Goal: Navigation & Orientation: Find specific page/section

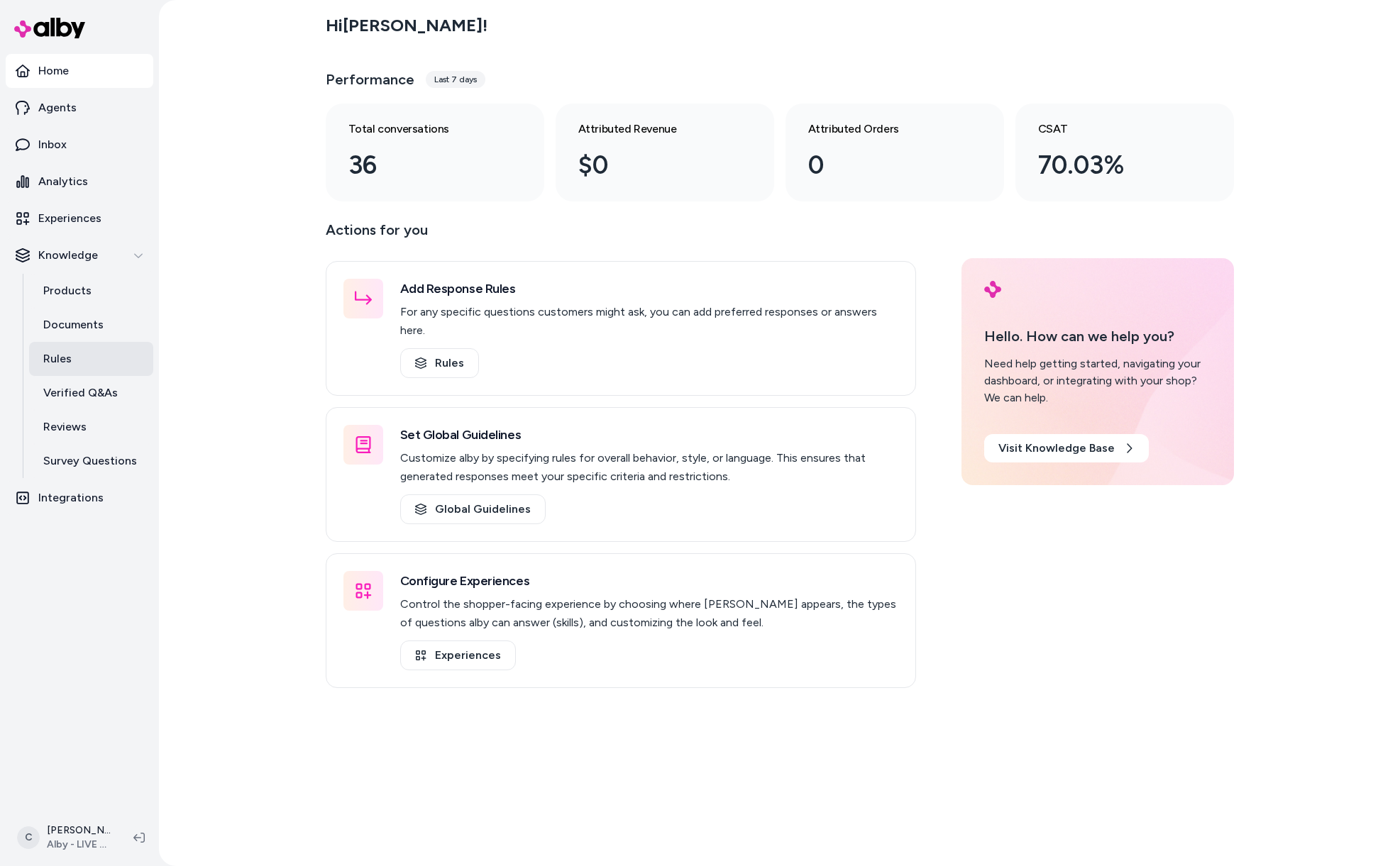
click at [99, 362] on link "Rules" at bounding box center [91, 359] width 124 height 34
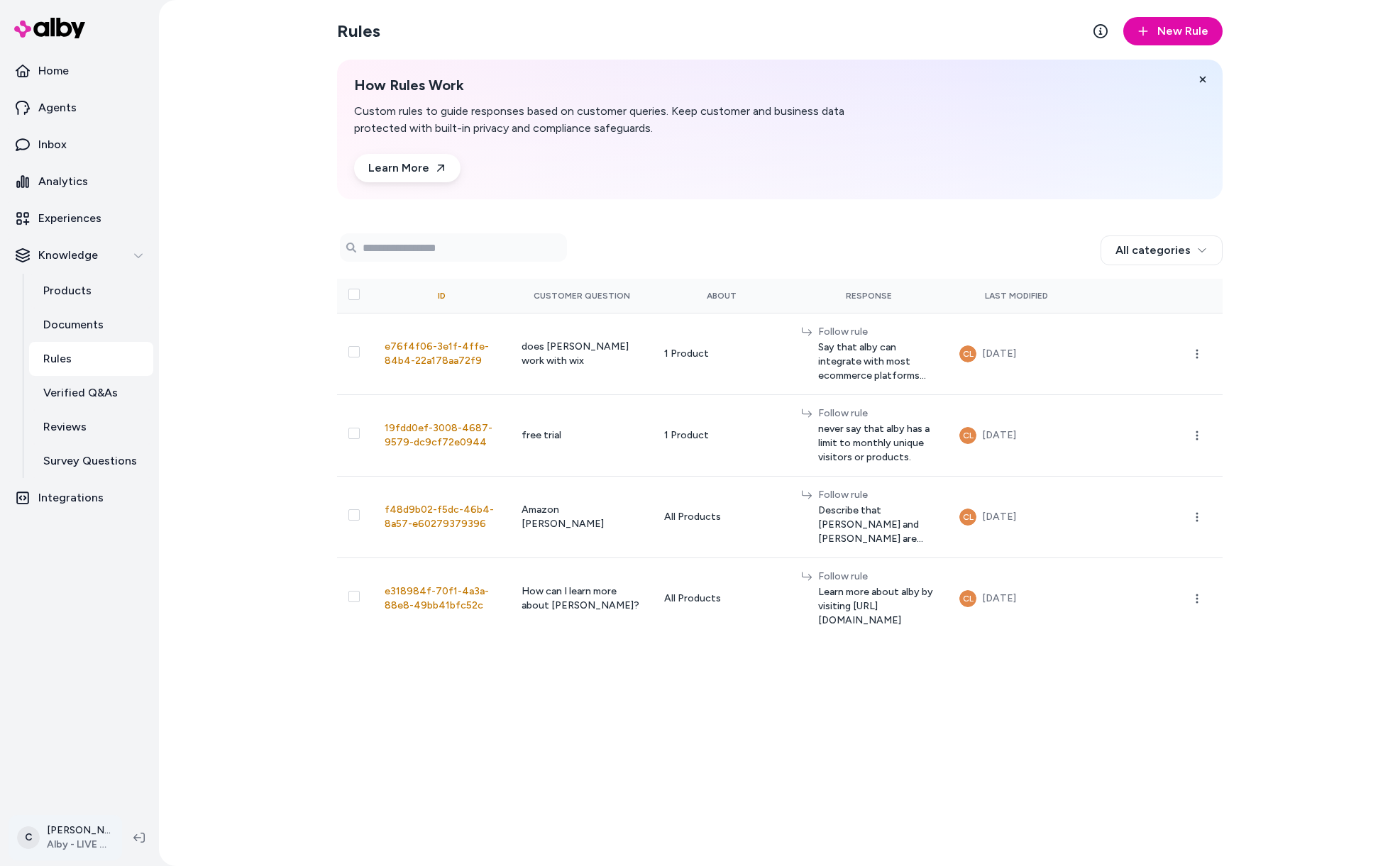
click at [72, 834] on html "Home Agents Inbox Analytics Experiences Knowledge Products Documents Rules Veri…" at bounding box center [700, 433] width 1400 height 866
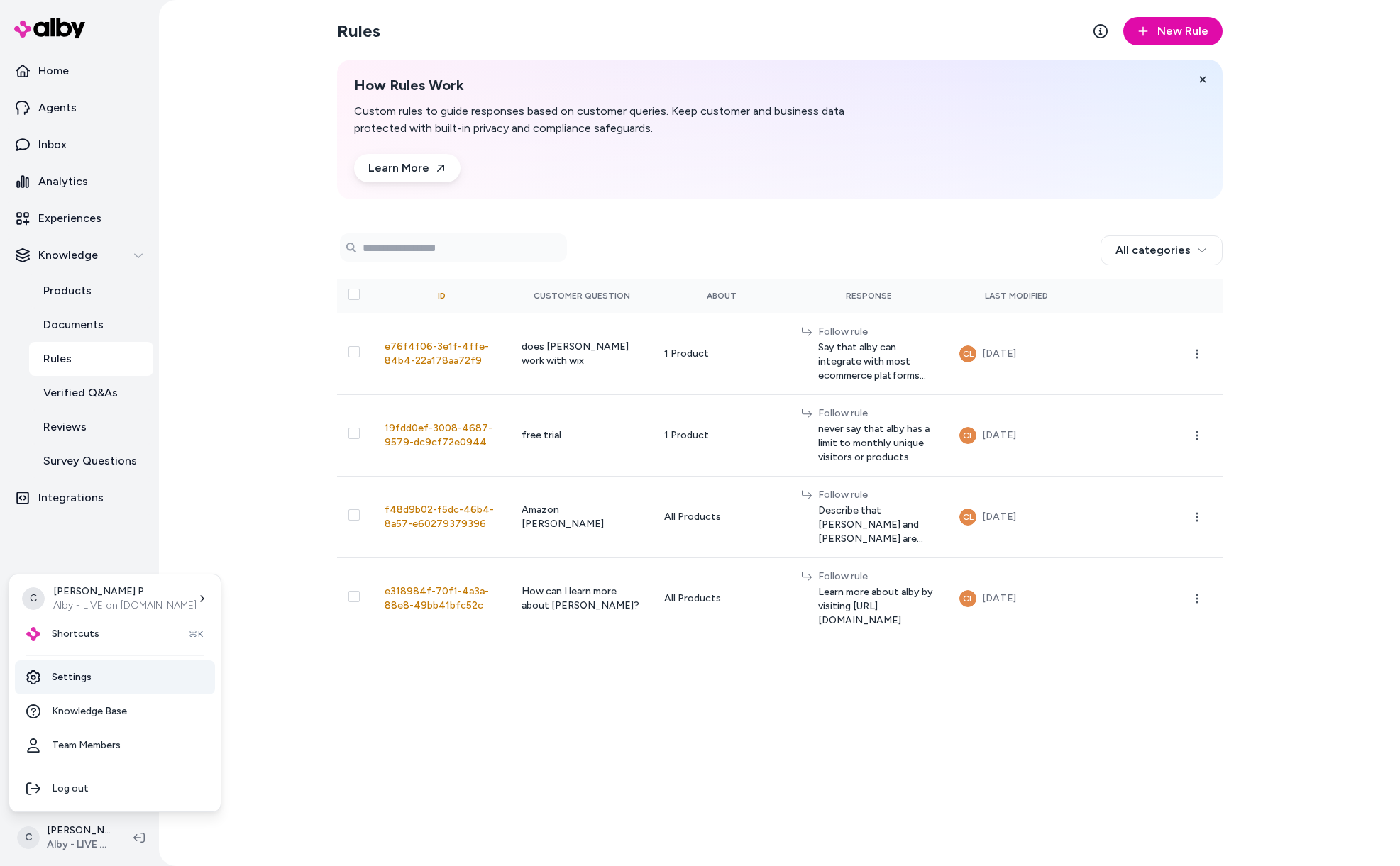
click at [77, 669] on link "Settings" at bounding box center [115, 677] width 200 height 34
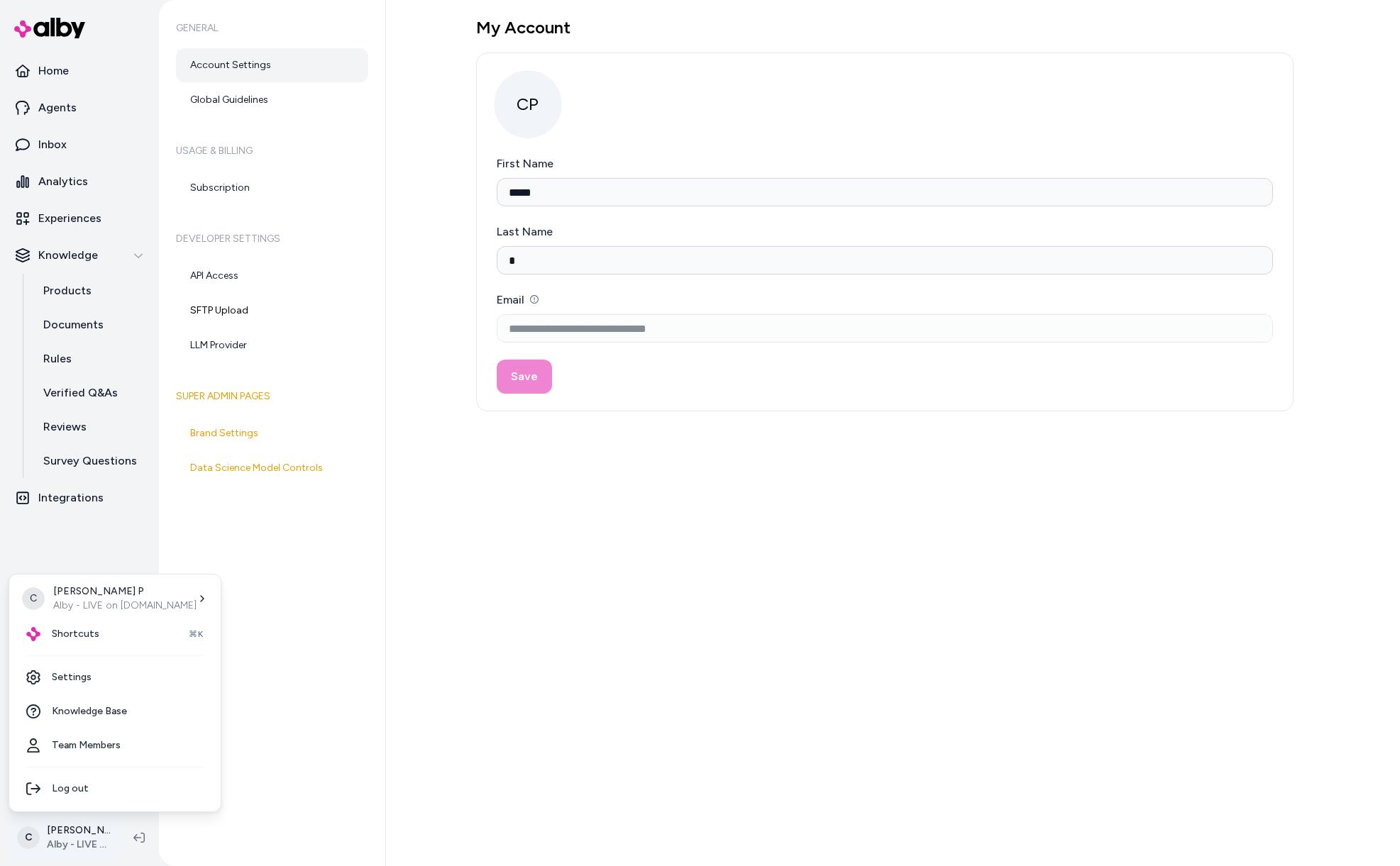
click at [95, 850] on html "**********" at bounding box center [700, 433] width 1400 height 866
click at [67, 651] on div "C [PERSON_NAME] - LIVE on [DOMAIN_NAME] Shortcuts ⌘K Settings Knowledge Base Te…" at bounding box center [115, 693] width 213 height 238
click at [70, 628] on span "Shortcuts" at bounding box center [75, 634] width 48 height 14
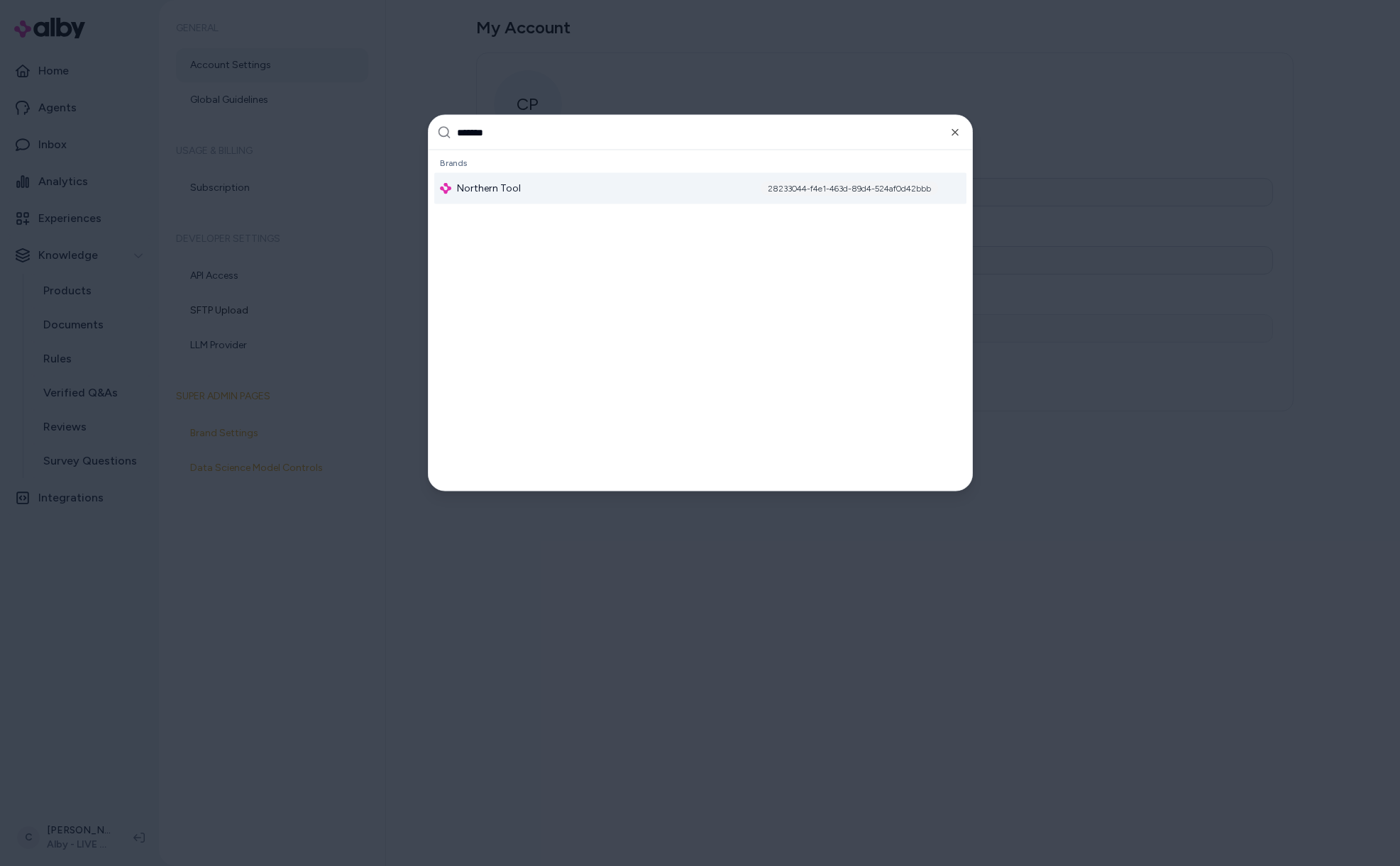
type input "********"
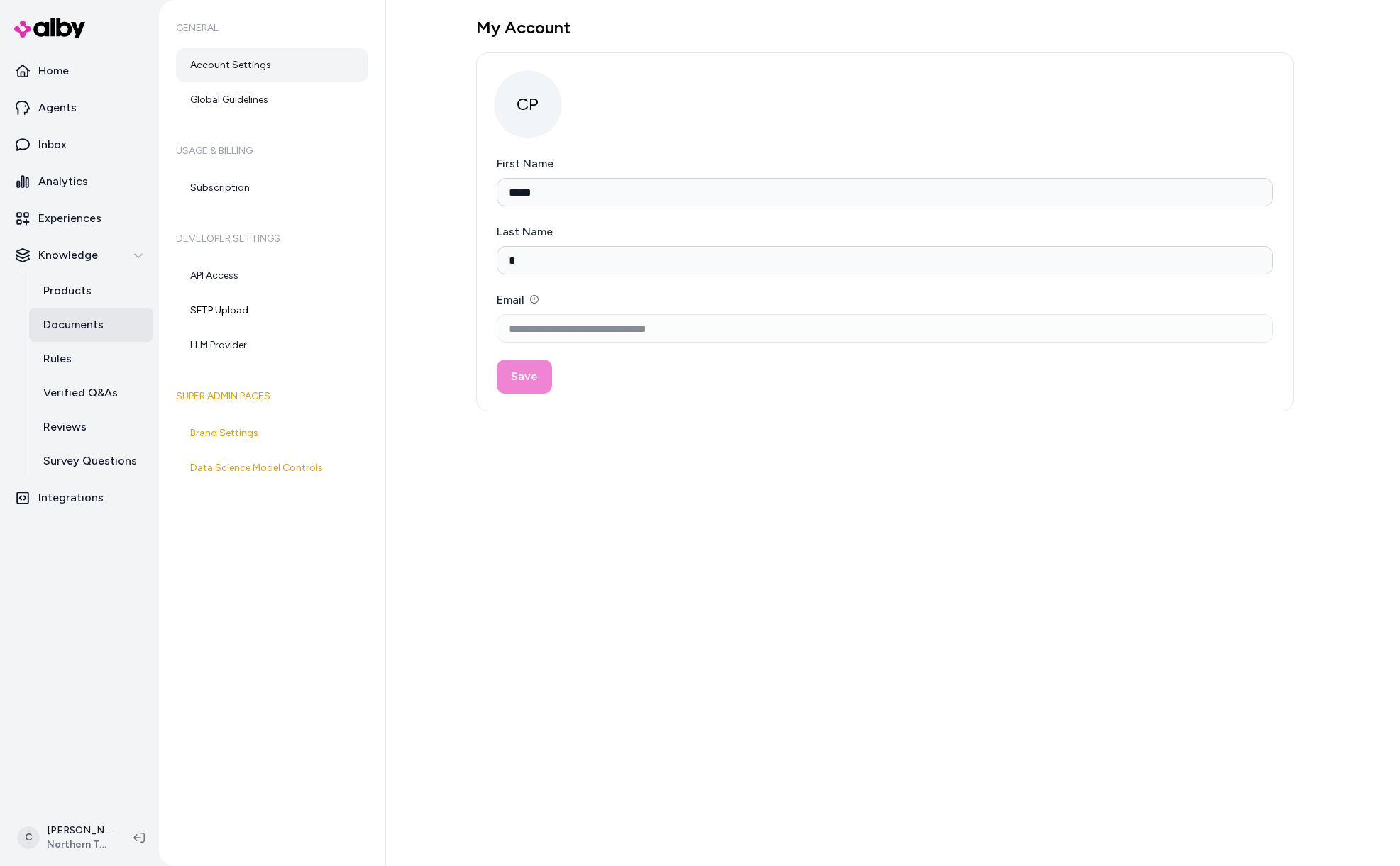
type input "*****"
type input "*"
type input "**********"
click at [91, 321] on p "Documents" at bounding box center [73, 325] width 60 height 17
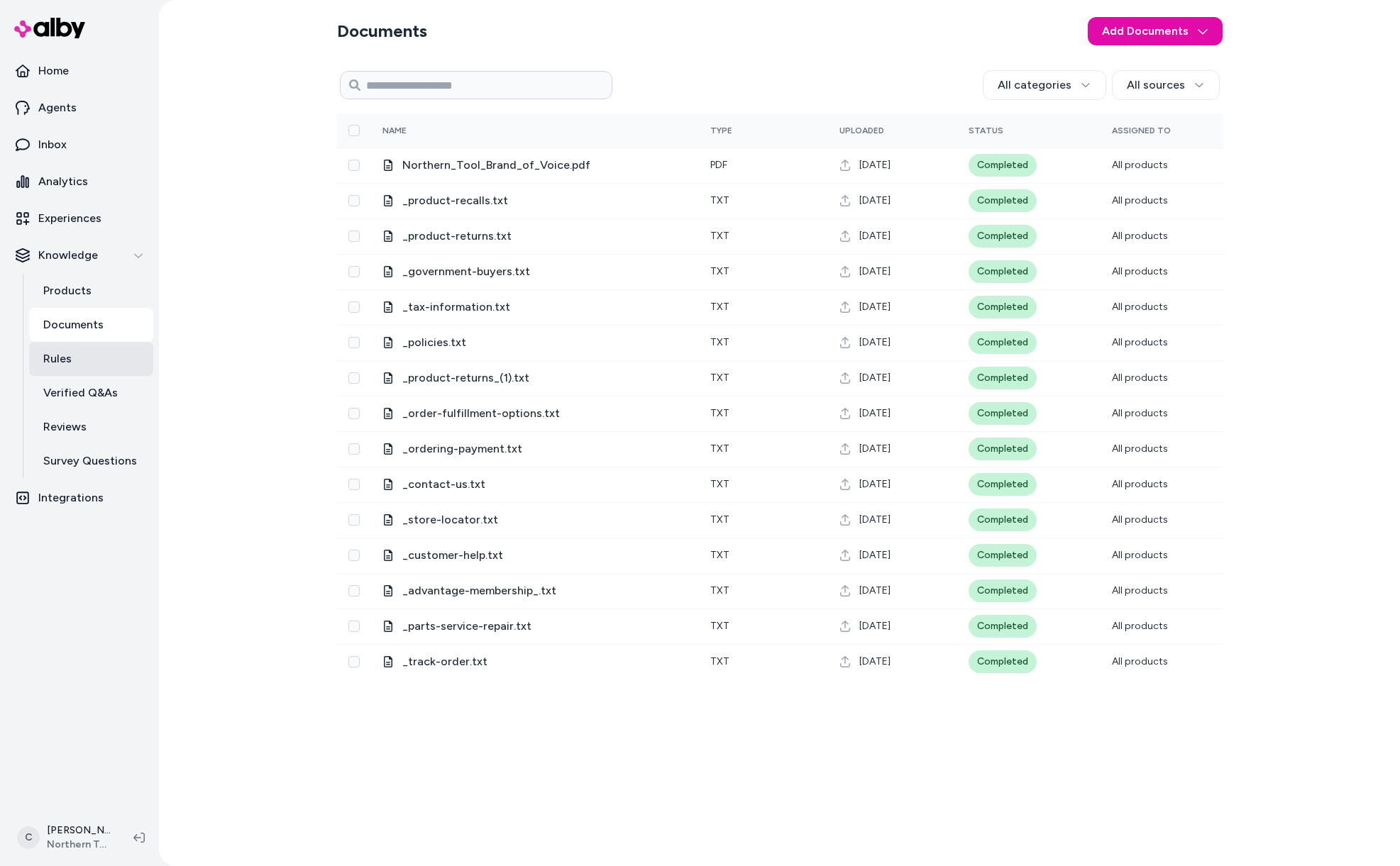
click at [64, 377] on link "Verified Q&As" at bounding box center [91, 393] width 124 height 34
click at [72, 357] on link "Rules" at bounding box center [91, 359] width 124 height 34
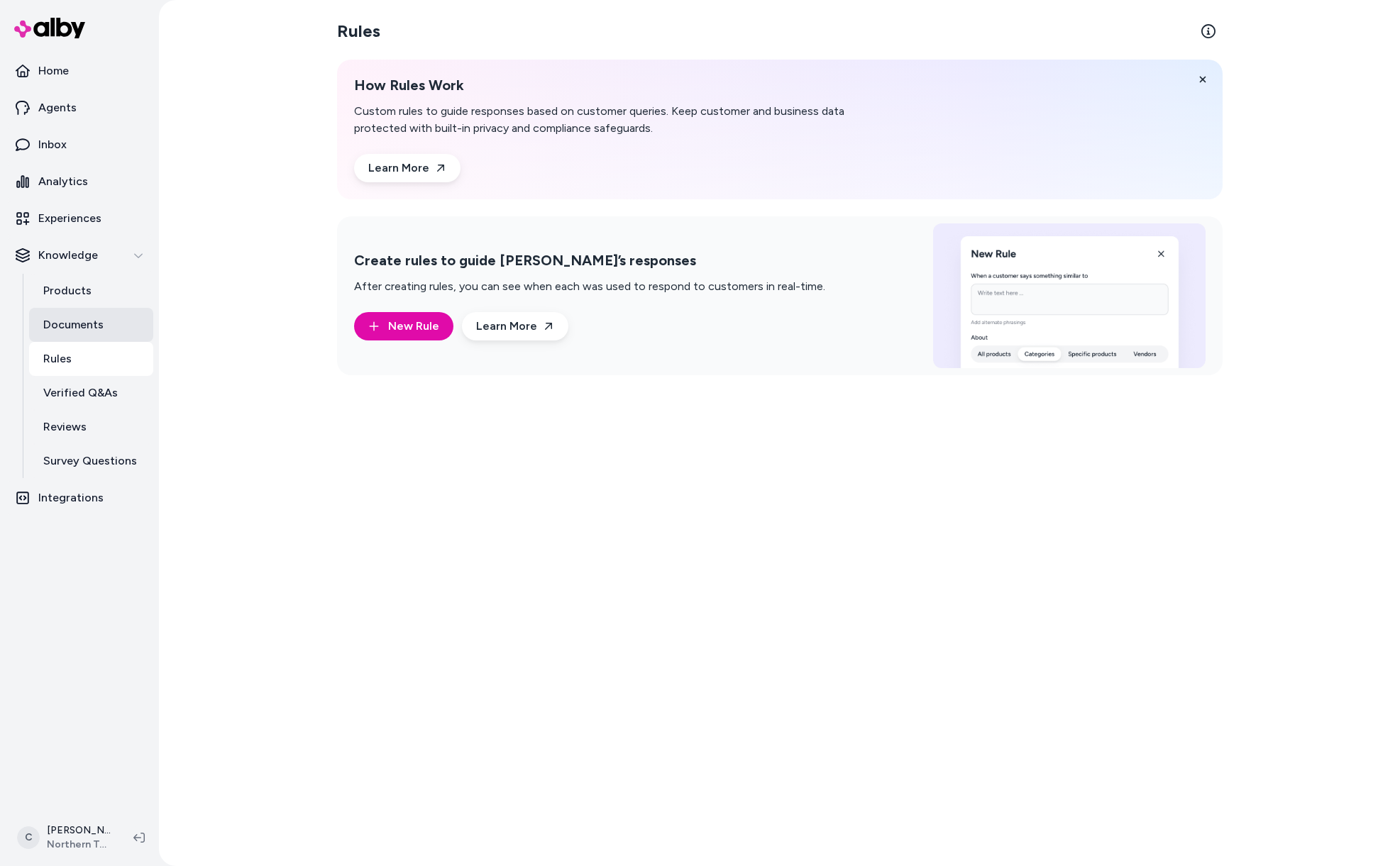
click at [99, 323] on p "Documents" at bounding box center [73, 325] width 60 height 17
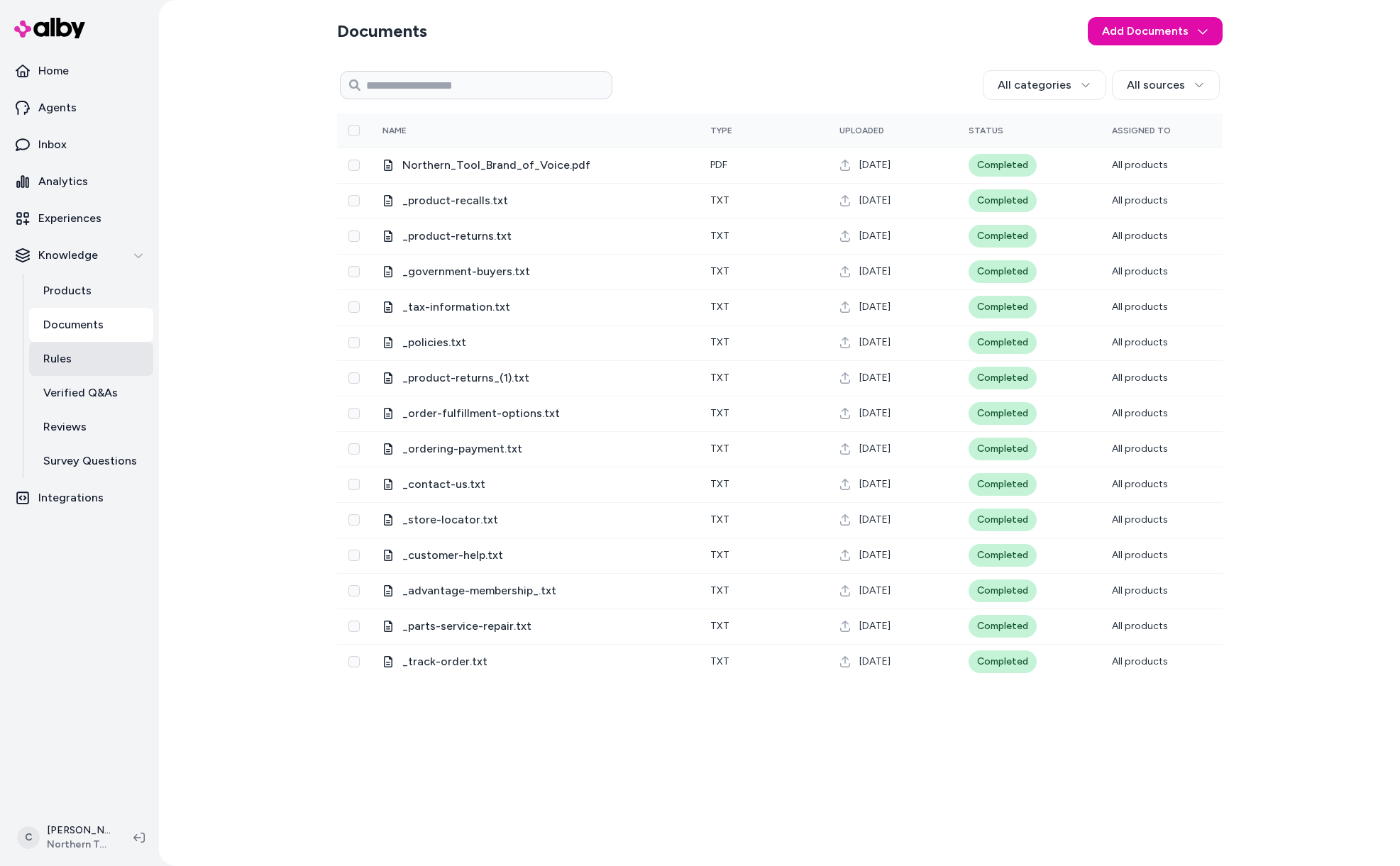
click at [75, 356] on link "Rules" at bounding box center [91, 359] width 124 height 34
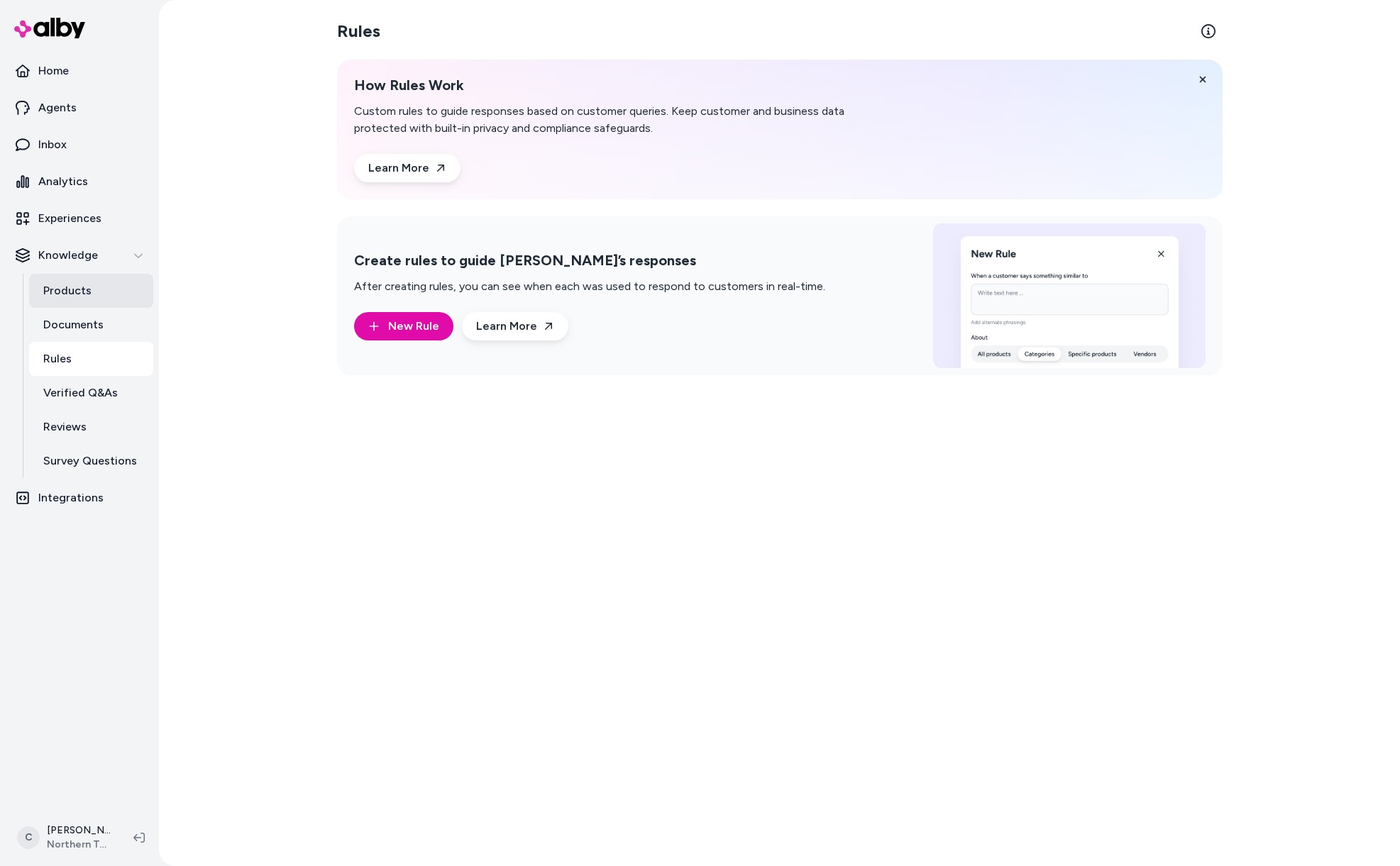
click at [79, 292] on p "Products" at bounding box center [67, 291] width 48 height 17
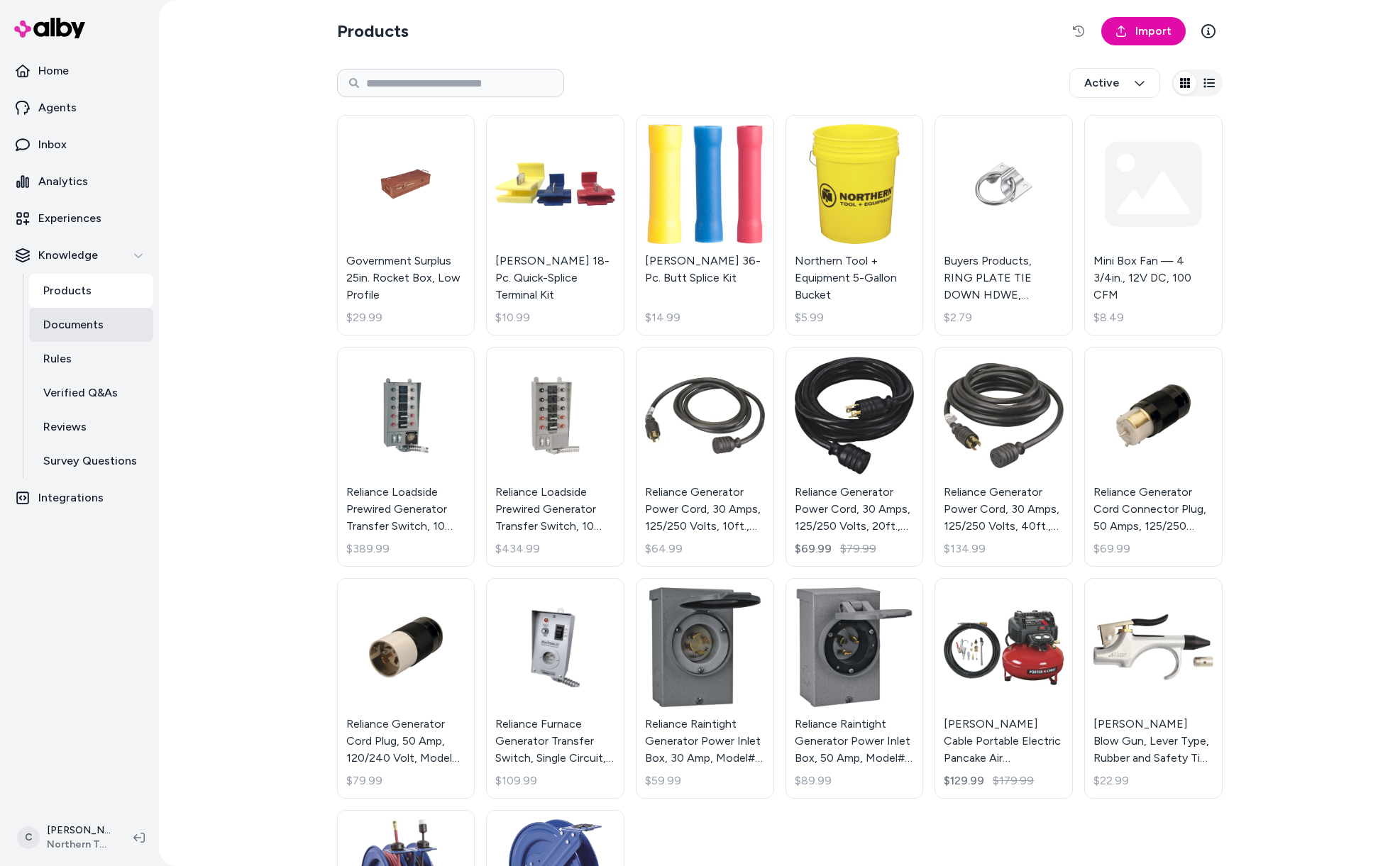
click at [88, 323] on p "Documents" at bounding box center [73, 325] width 60 height 17
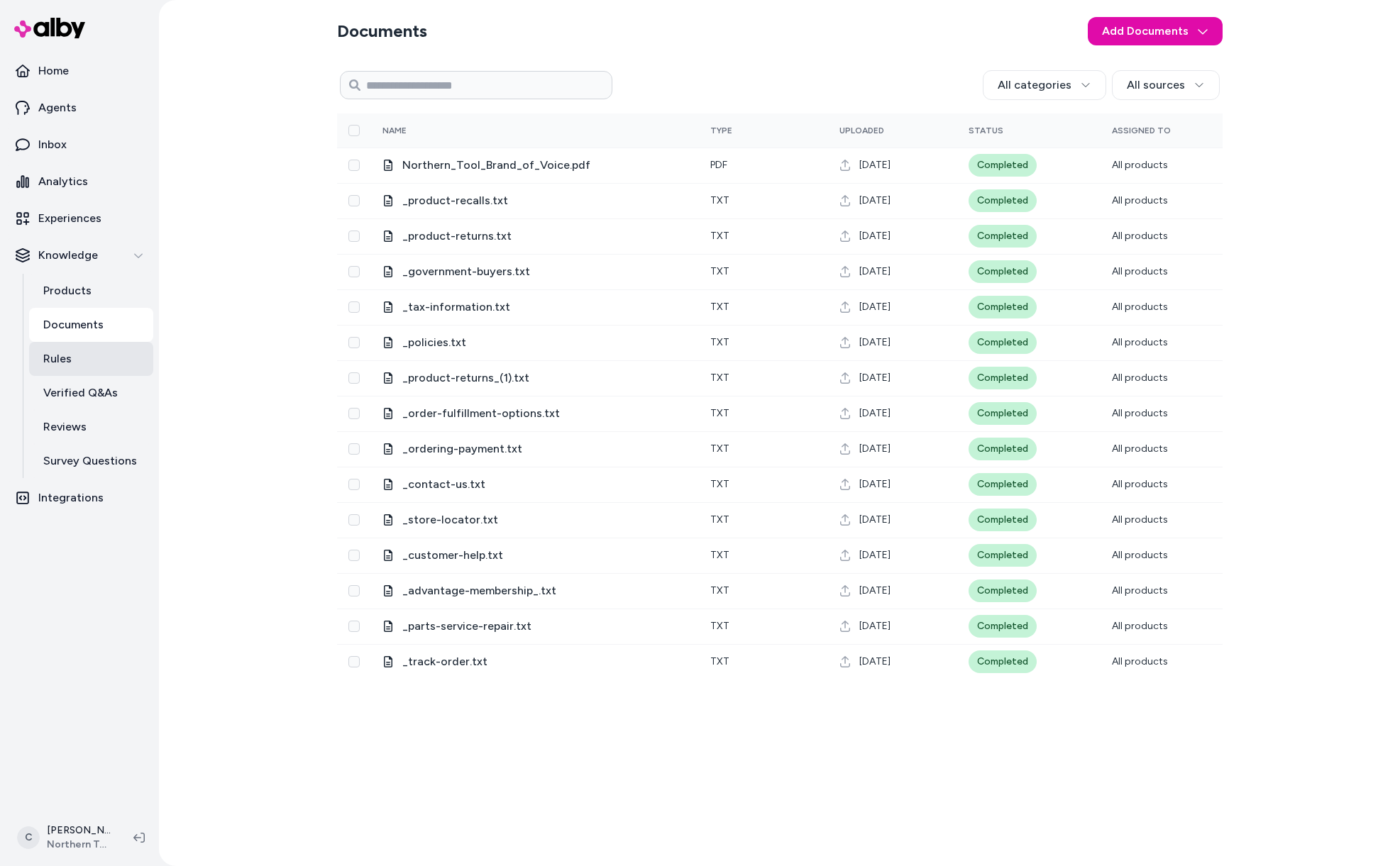
click at [77, 355] on link "Rules" at bounding box center [91, 359] width 124 height 34
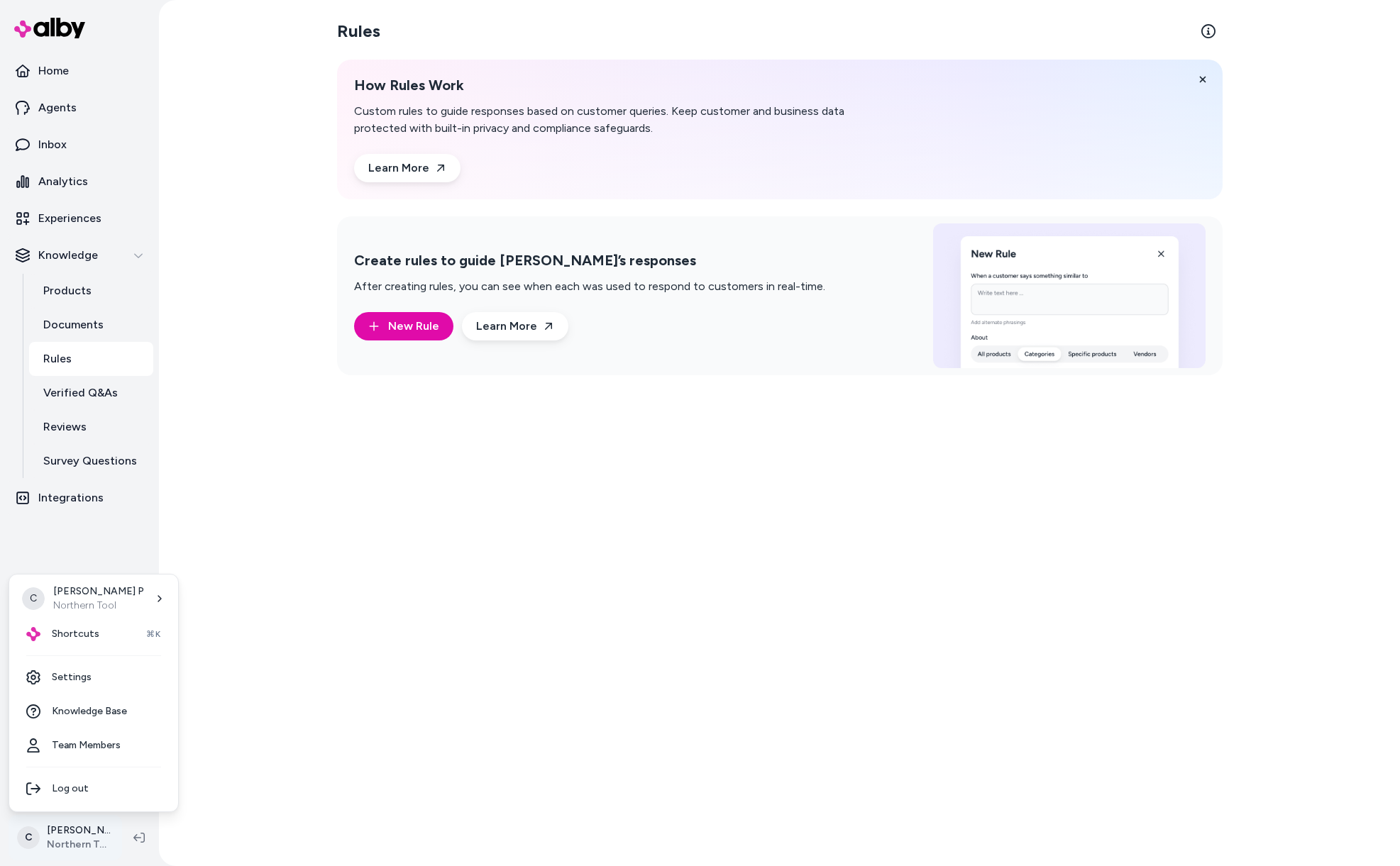
click at [68, 833] on html "Home Agents Inbox Analytics Experiences Knowledge Products Documents Rules Veri…" at bounding box center [700, 433] width 1400 height 866
click at [89, 680] on link "Settings" at bounding box center [94, 677] width 158 height 34
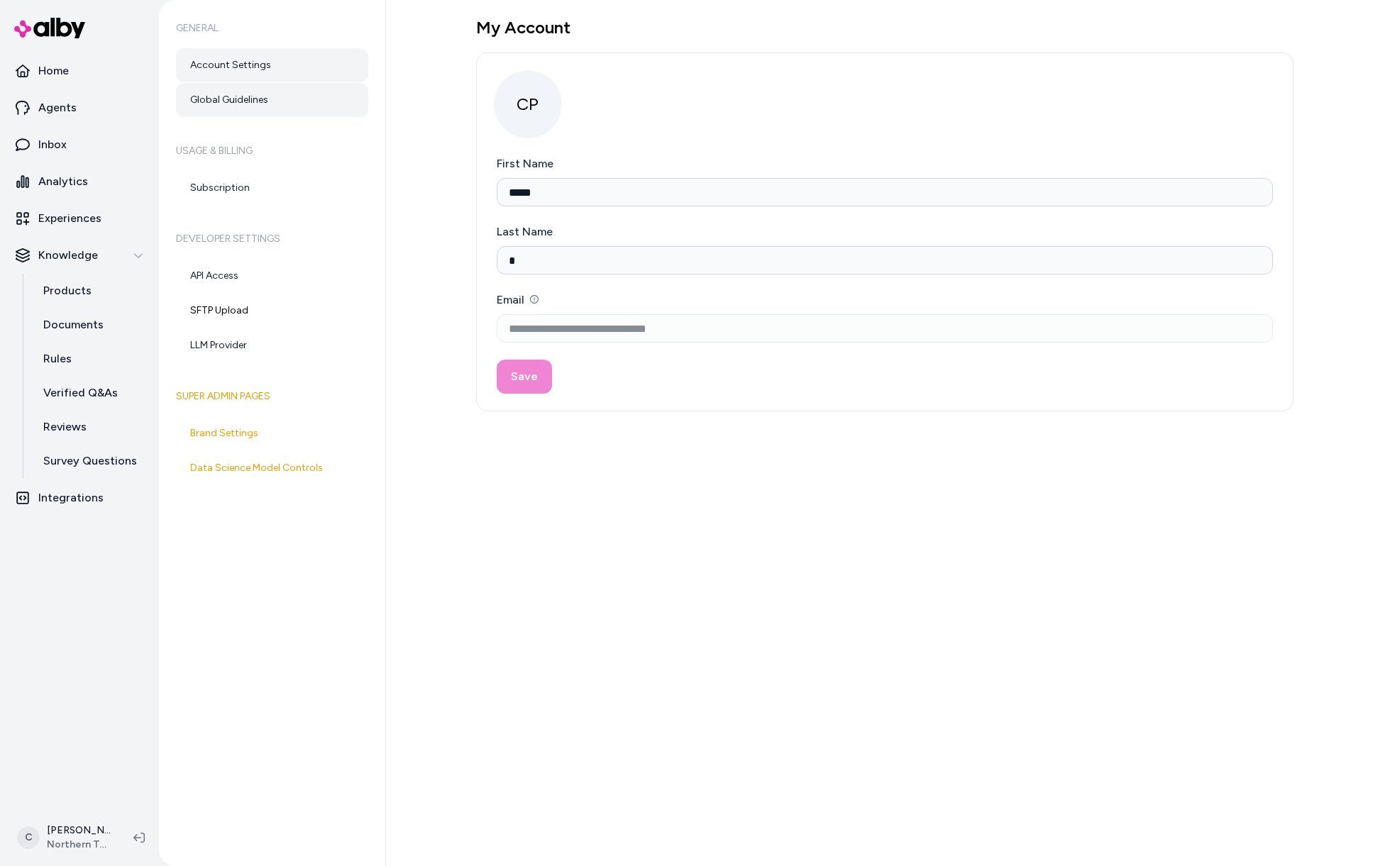
click at [250, 94] on link "Global Guidelines" at bounding box center [272, 100] width 192 height 34
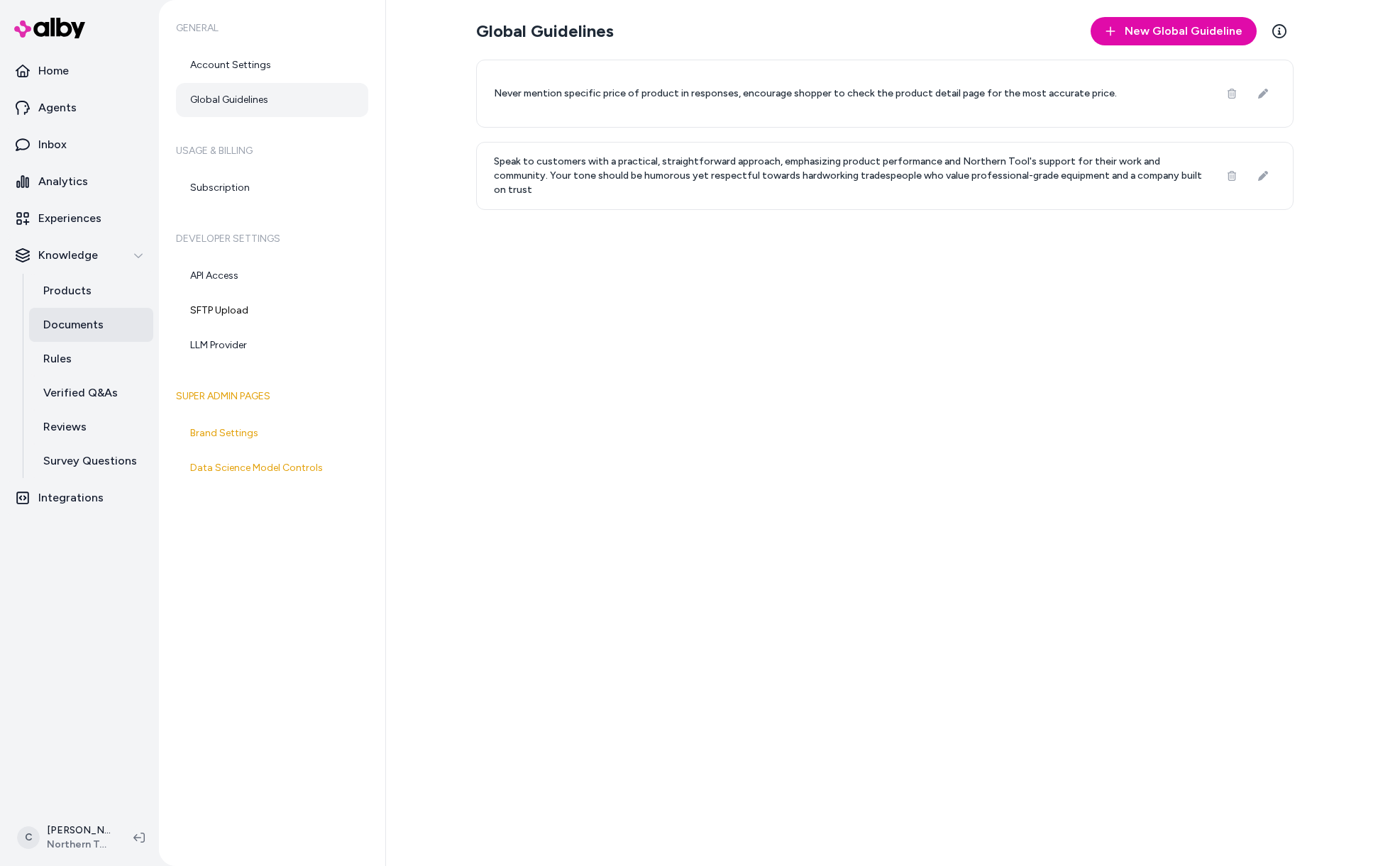
click at [114, 316] on link "Documents" at bounding box center [91, 325] width 124 height 34
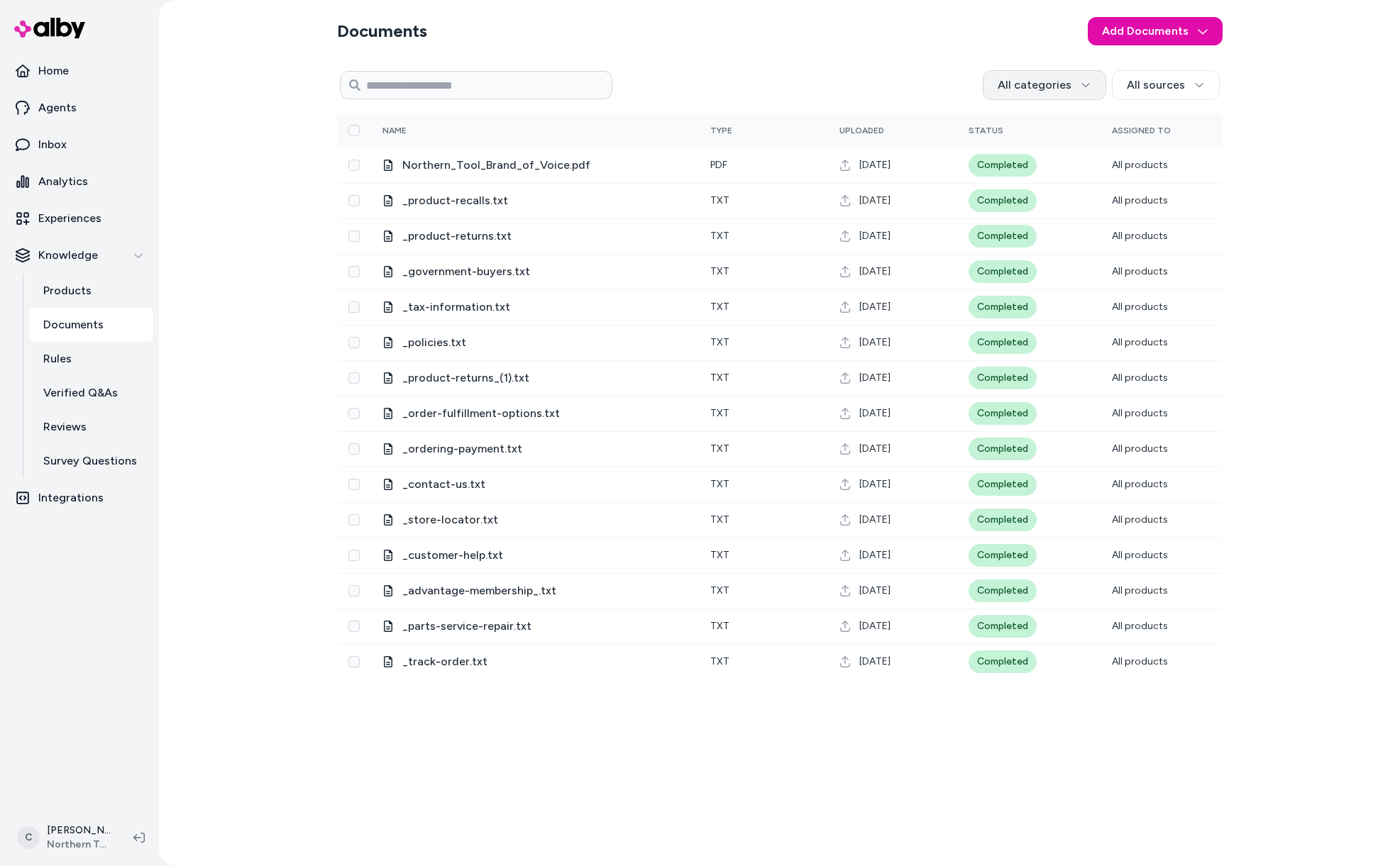
click at [1037, 85] on html "Home Agents Inbox Analytics Experiences Knowledge Products Documents Rules Veri…" at bounding box center [700, 433] width 1400 height 866
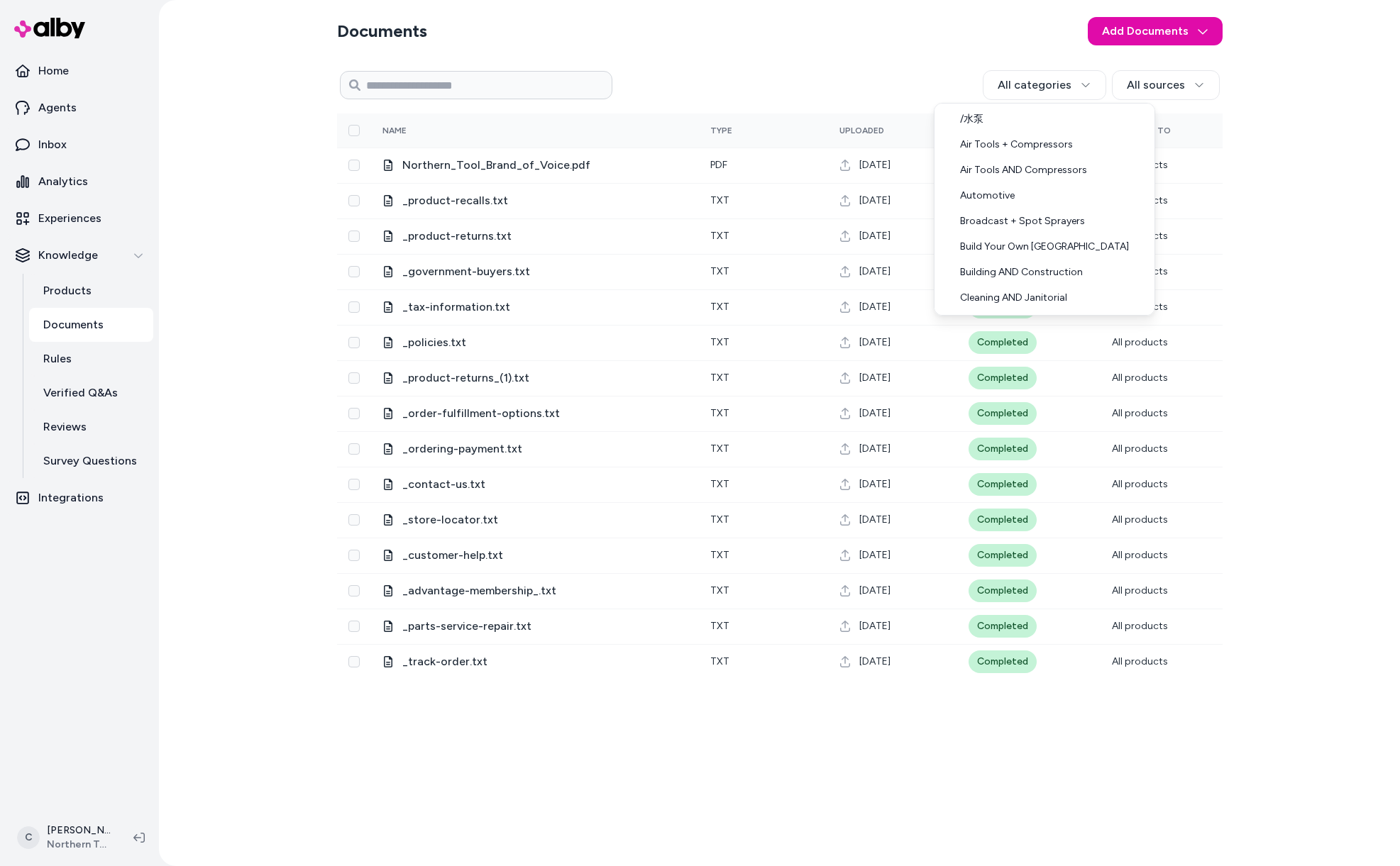
drag, startPoint x: 617, startPoint y: 73, endPoint x: 623, endPoint y: 87, distance: 15.2
click at [617, 72] on html "Home Agents Inbox Analytics Experiences Knowledge Products Documents Rules Veri…" at bounding box center [700, 433] width 1400 height 866
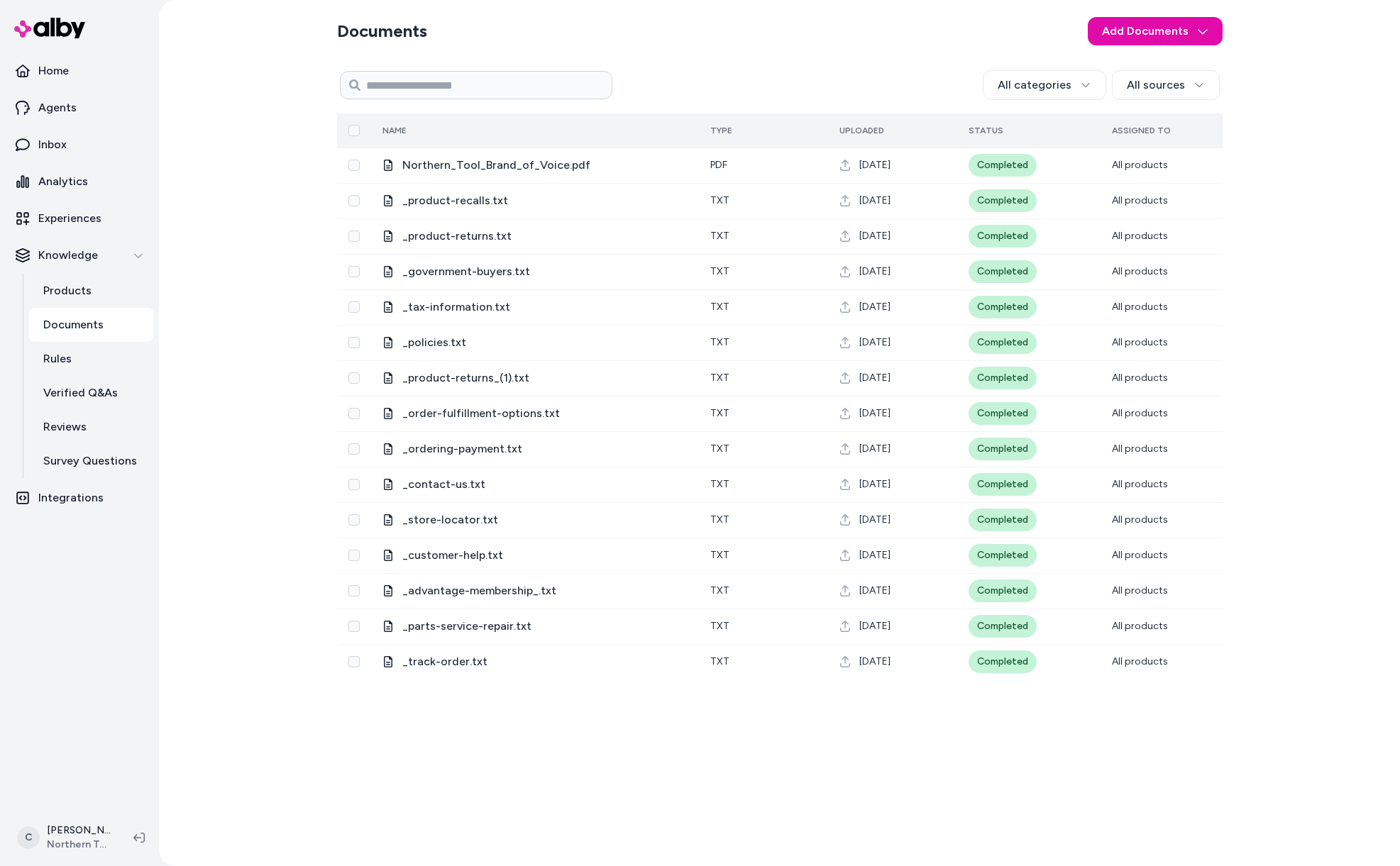
click at [351, 121] on th at bounding box center [354, 131] width 34 height 34
click at [355, 125] on button "Select all" at bounding box center [354, 131] width 11 height 11
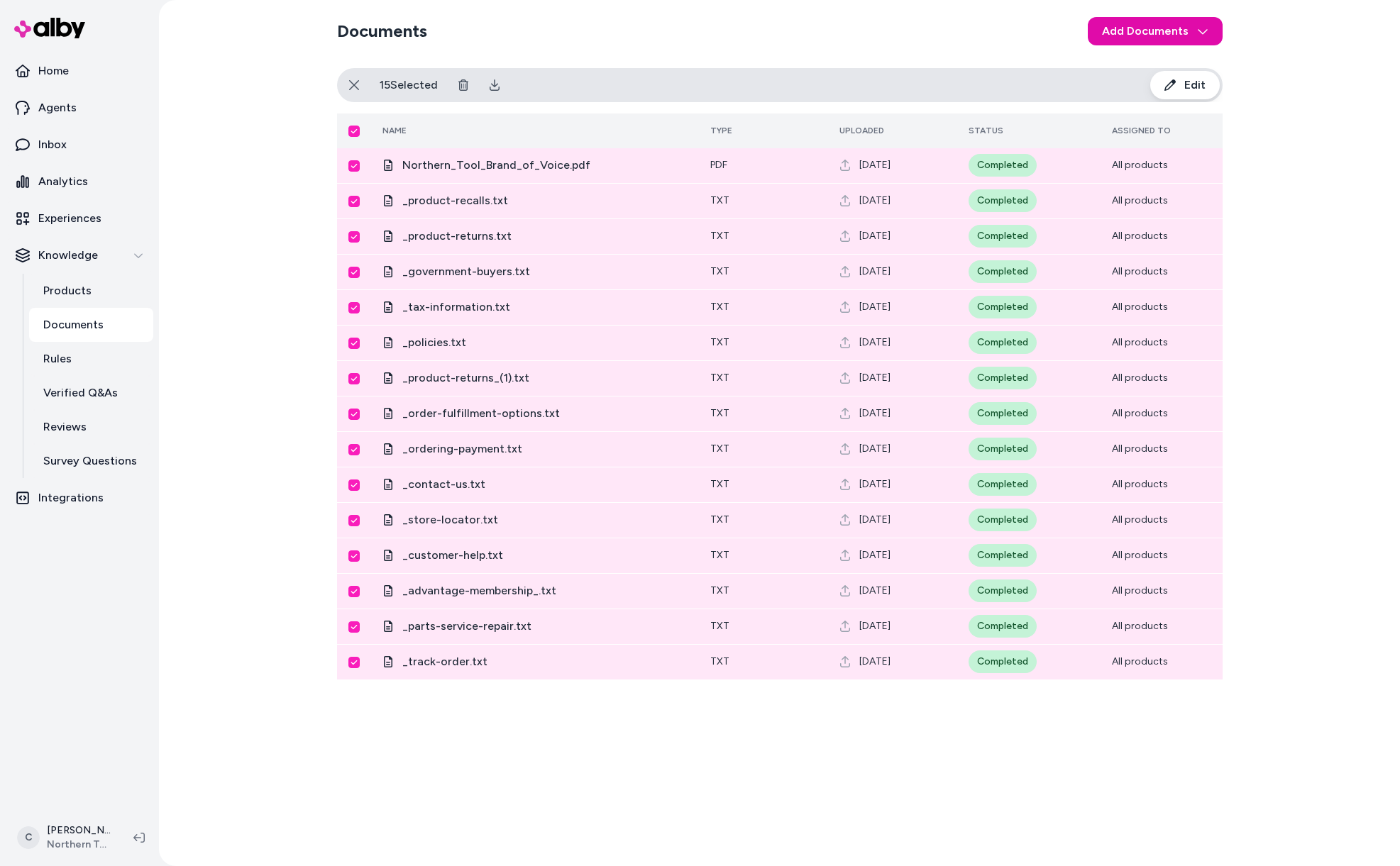
click at [293, 206] on div "Documents Add Documents All categories All sources 15 Selected Edit Name Type U…" at bounding box center [779, 433] width 1241 height 866
drag, startPoint x: 290, startPoint y: 223, endPoint x: 314, endPoint y: 106, distance: 119.4
click at [290, 223] on div "Documents Add Documents All categories All sources 15 Selected Edit Name Type U…" at bounding box center [779, 433] width 1241 height 866
click at [351, 82] on icon at bounding box center [354, 85] width 11 height 11
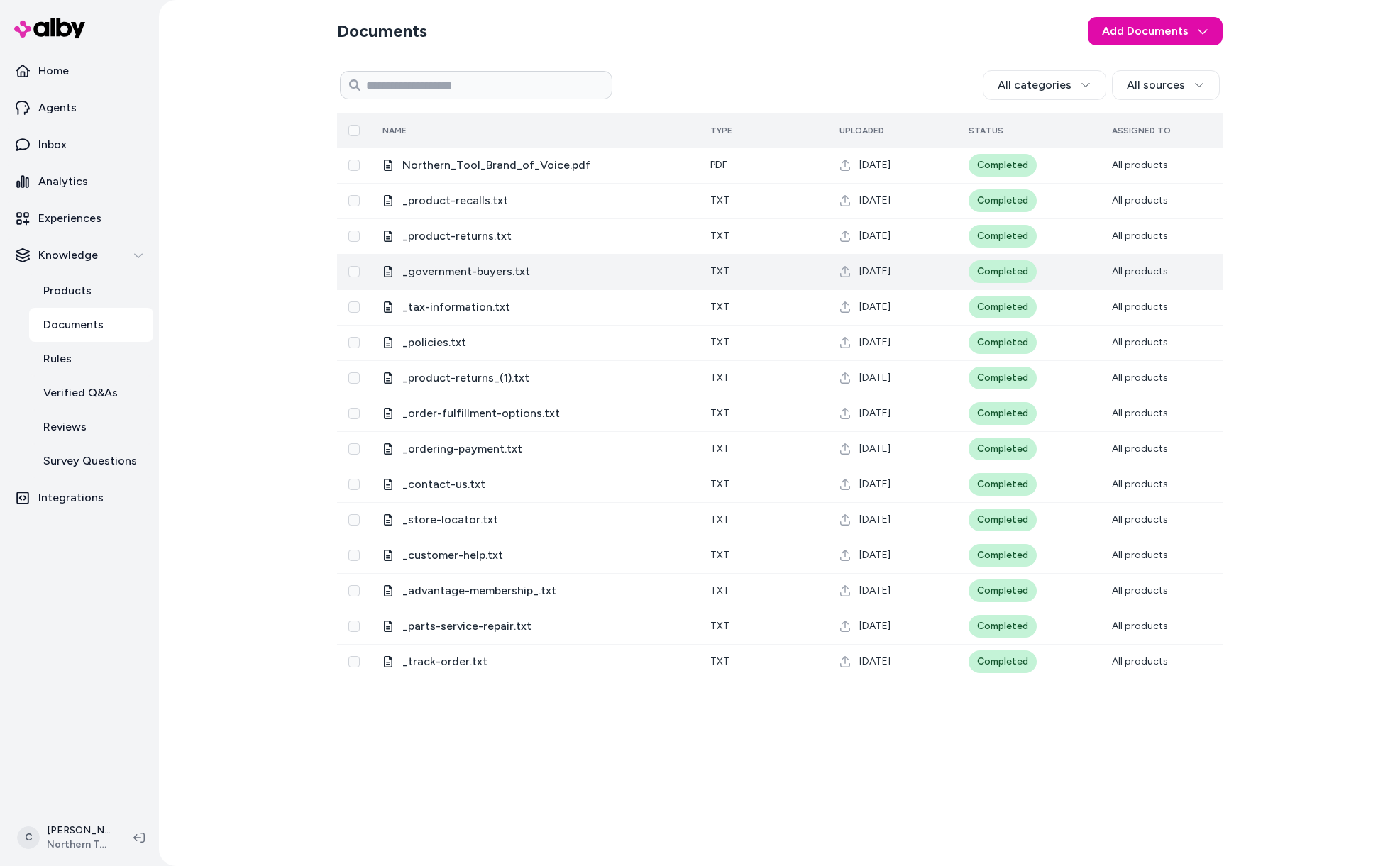
click at [489, 274] on span "_government-buyers.txt" at bounding box center [545, 272] width 285 height 17
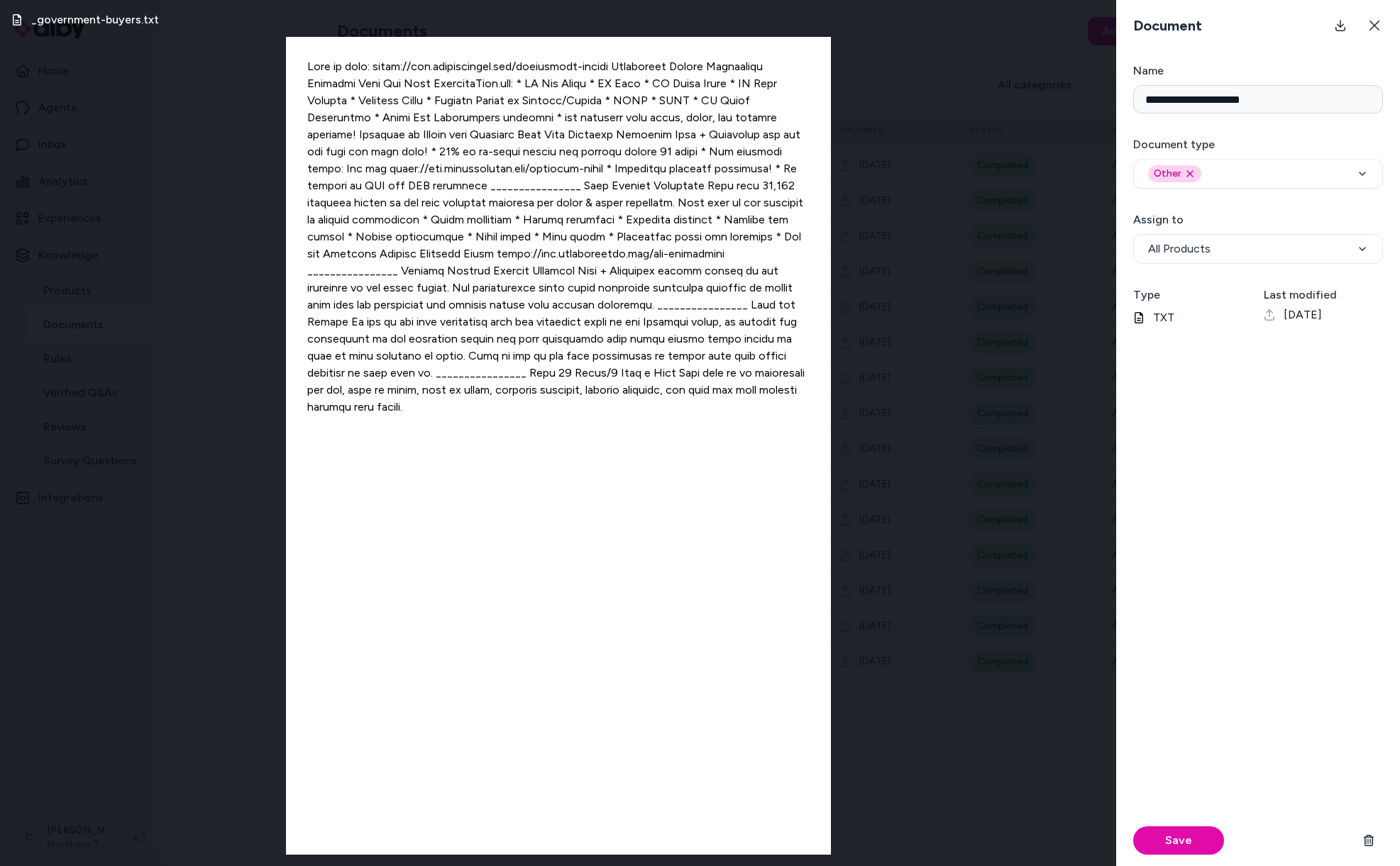
click at [246, 516] on div "_government-buyers.txt" at bounding box center [558, 433] width 1116 height 866
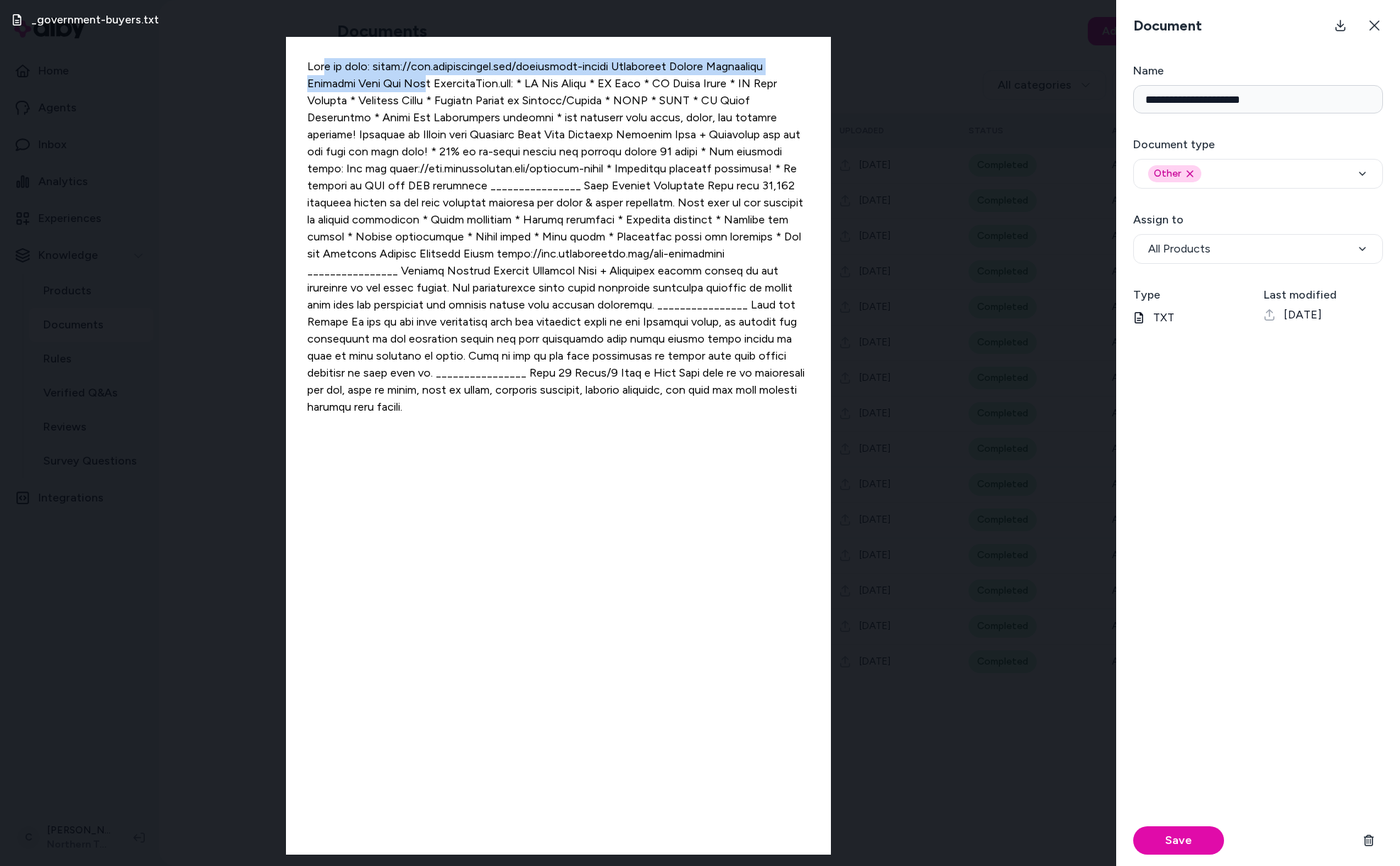
drag, startPoint x: 321, startPoint y: 60, endPoint x: 472, endPoint y: 92, distance: 154.4
click at [455, 90] on div at bounding box center [558, 445] width 545 height 818
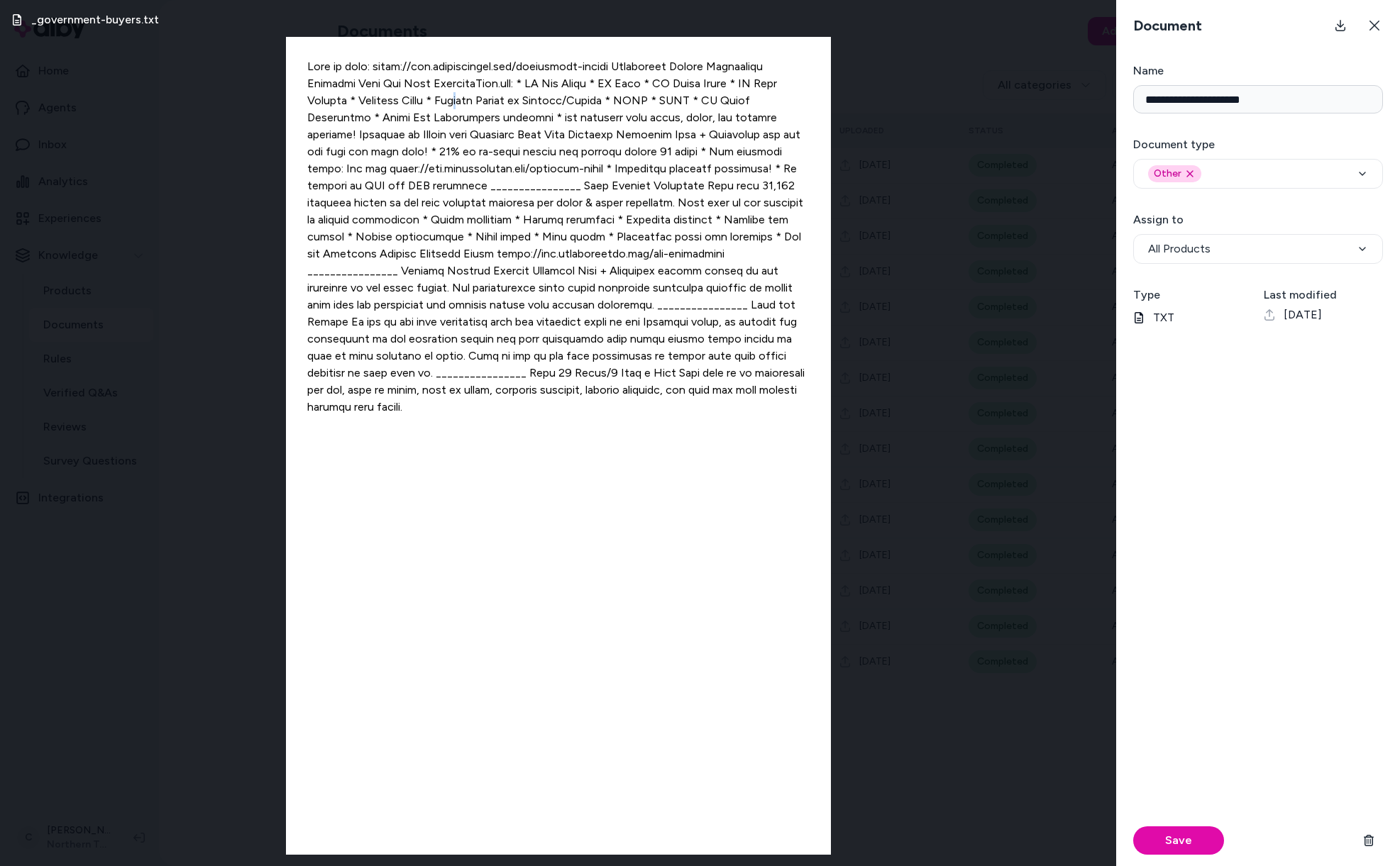
drag, startPoint x: 472, startPoint y: 92, endPoint x: 407, endPoint y: 273, distance: 192.3
click at [459, 109] on div at bounding box center [558, 445] width 545 height 818
